Goal: Task Accomplishment & Management: Manage account settings

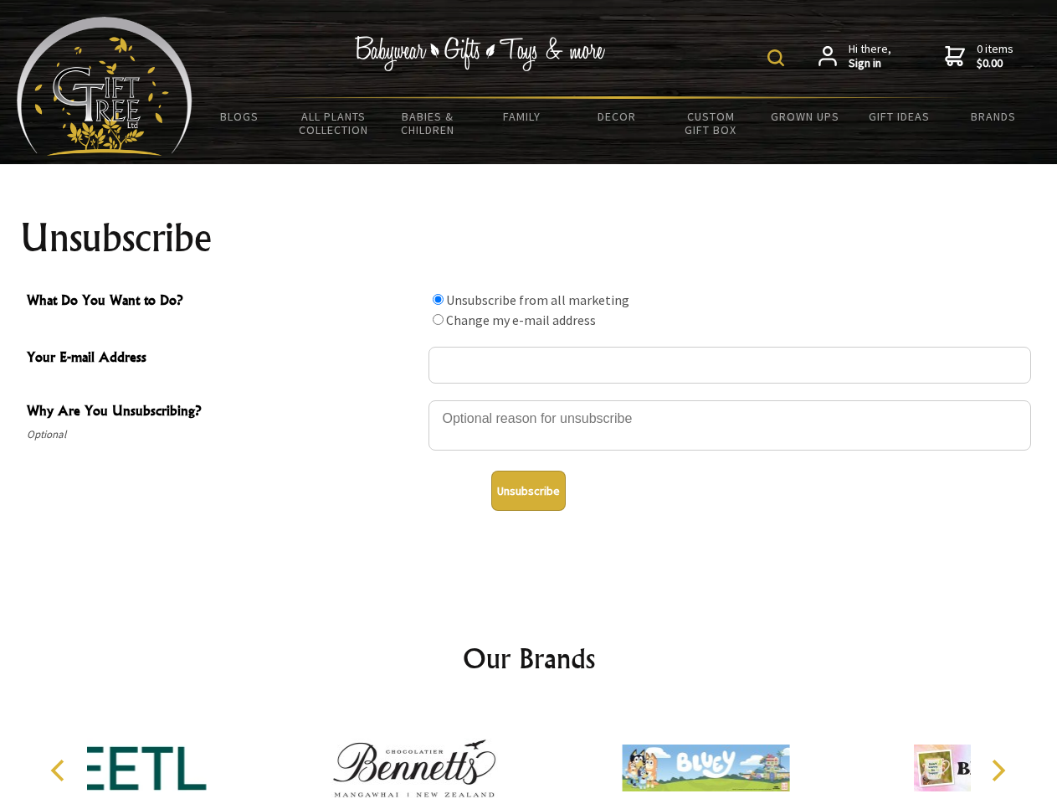
click at [778, 58] on img at bounding box center [776, 57] width 17 height 17
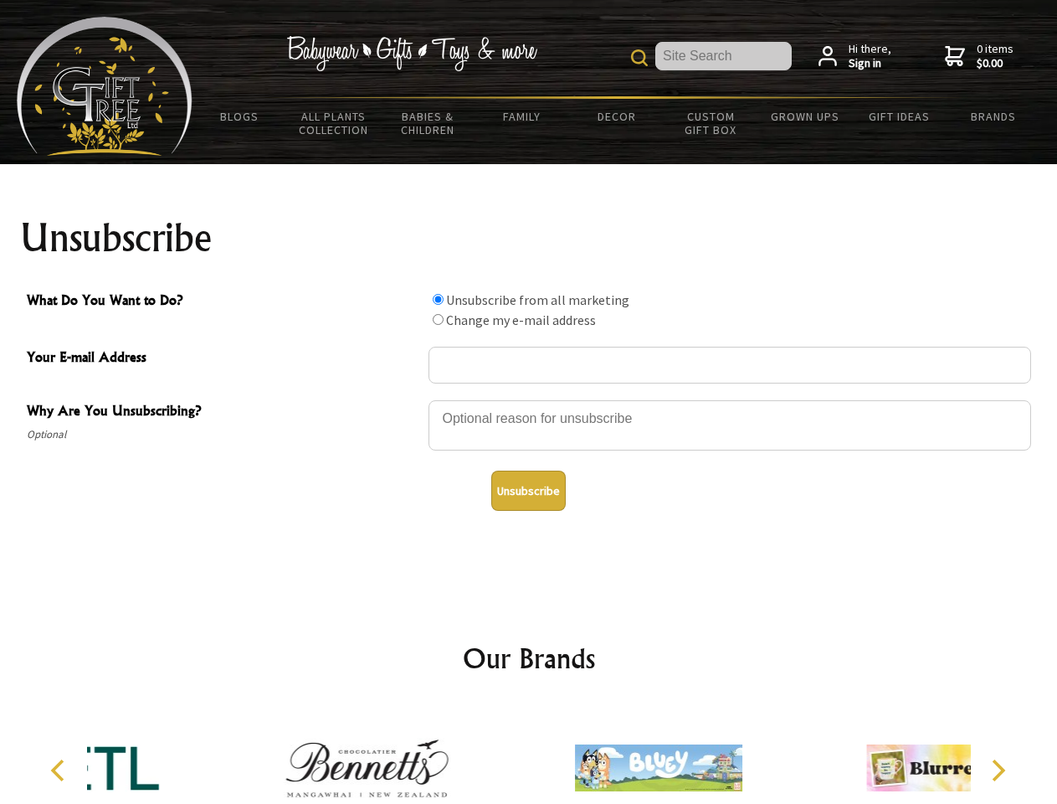
click at [529, 399] on div at bounding box center [730, 427] width 603 height 59
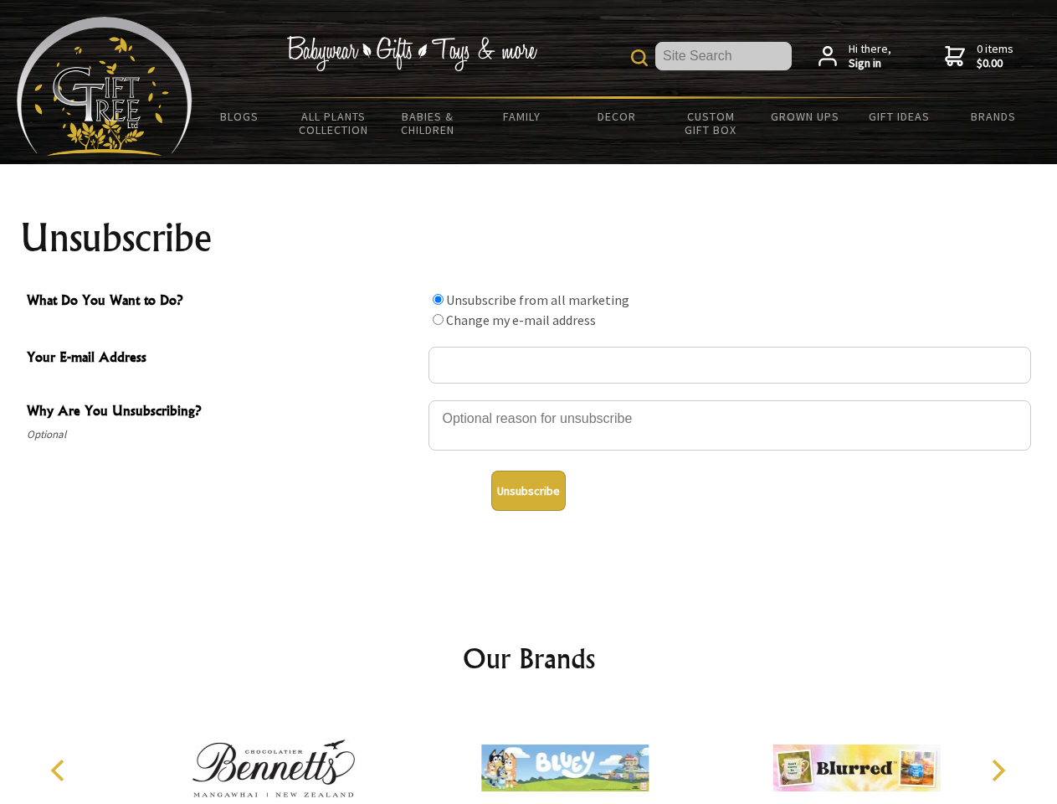
click at [438, 299] on input "What Do You Want to Do?" at bounding box center [438, 299] width 11 height 11
click at [438, 319] on input "What Do You Want to Do?" at bounding box center [438, 319] width 11 height 11
radio input "true"
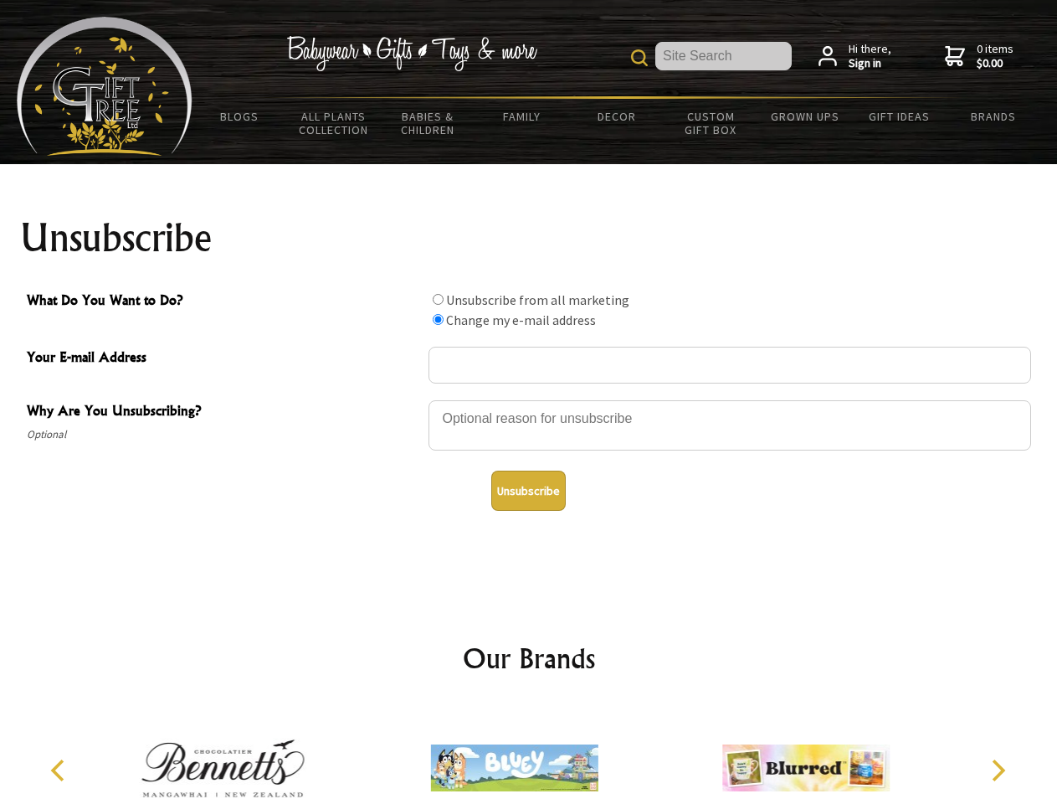
click at [528, 490] on button "Unsubscribe" at bounding box center [528, 490] width 74 height 40
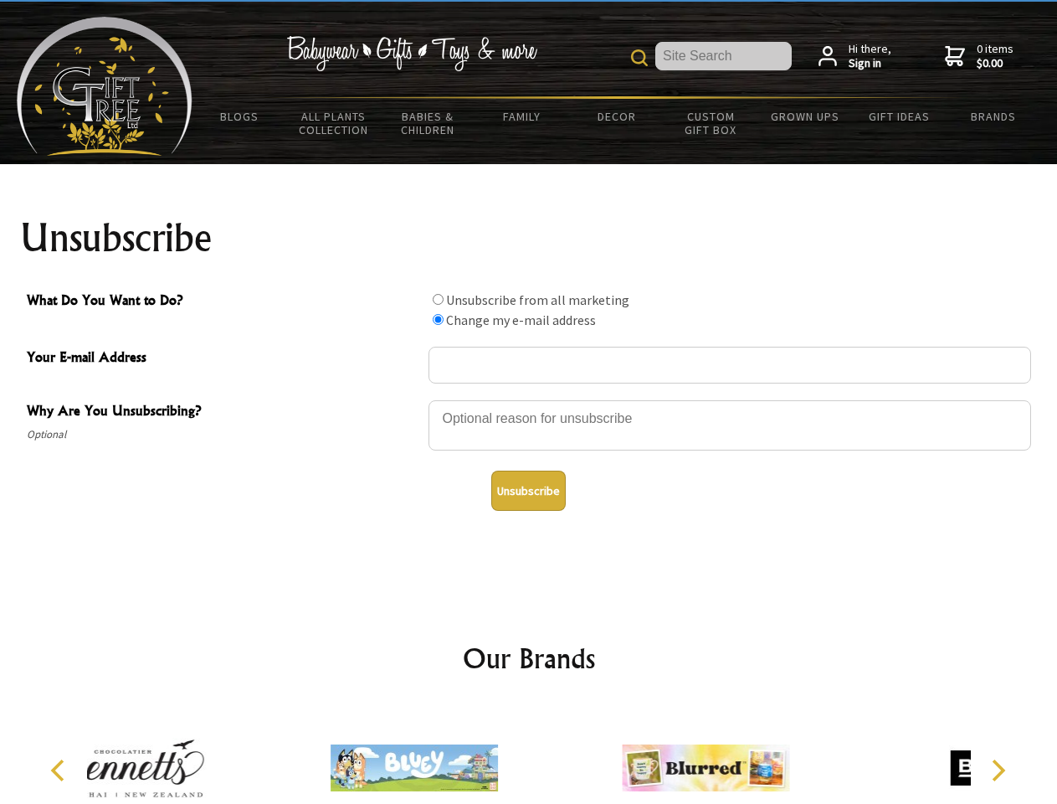
click at [529, 754] on div at bounding box center [414, 770] width 291 height 131
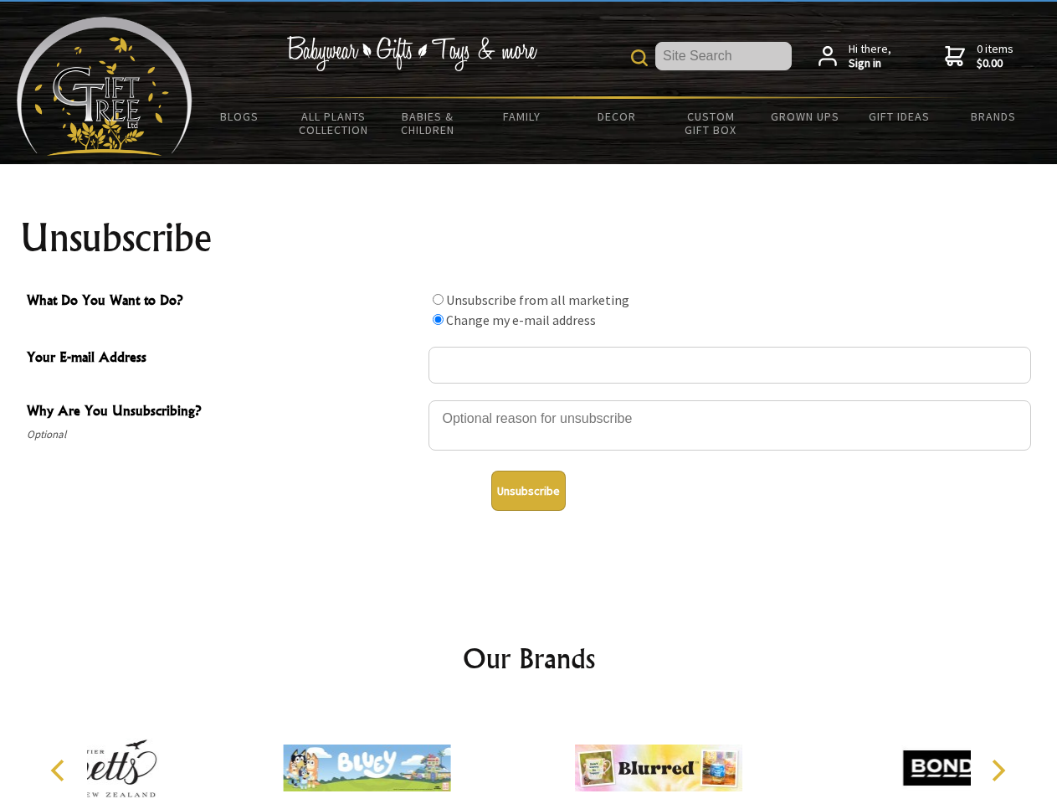
click at [60, 770] on icon "Previous" at bounding box center [60, 770] width 22 height 22
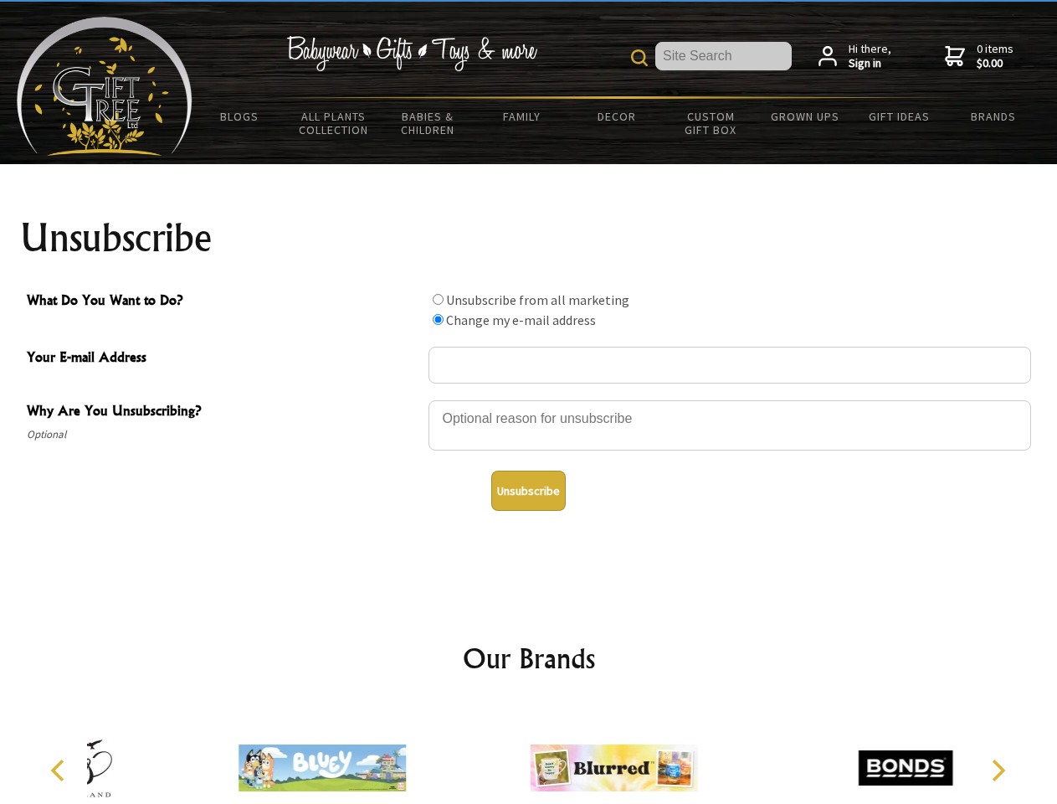
click at [998, 770] on icon "Next" at bounding box center [997, 770] width 22 height 22
